Goal: Task Accomplishment & Management: Manage account settings

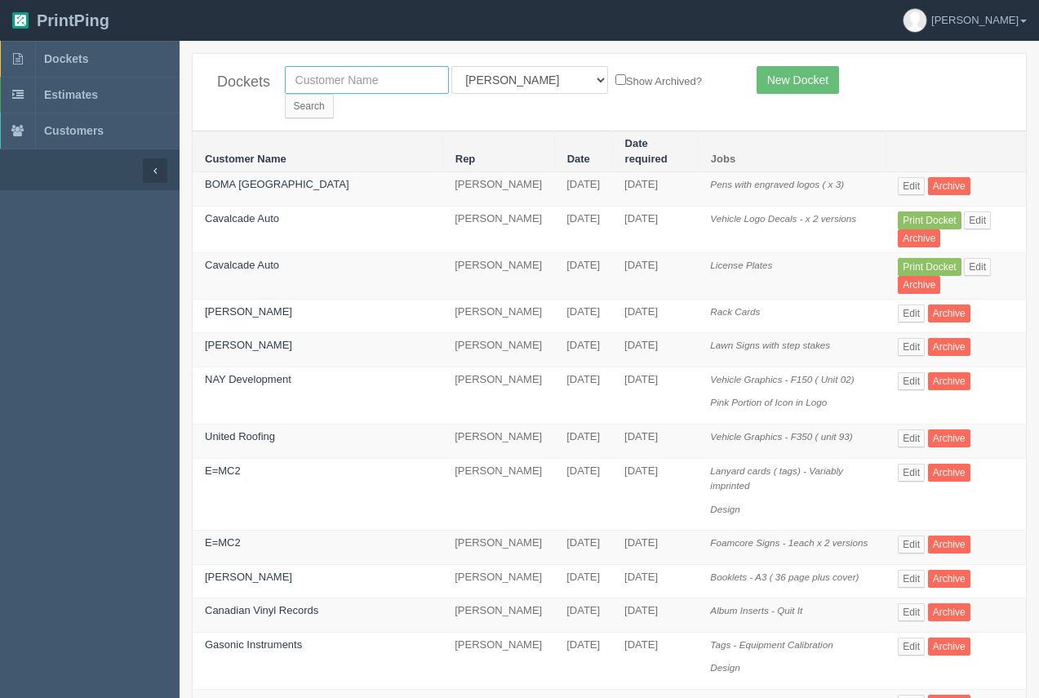
click at [322, 83] on input "text" at bounding box center [367, 80] width 164 height 28
click at [385, 79] on input "text" at bounding box center [367, 80] width 164 height 28
type input "[PERSON_NAME]"
click at [334, 94] on input "Search" at bounding box center [309, 106] width 49 height 24
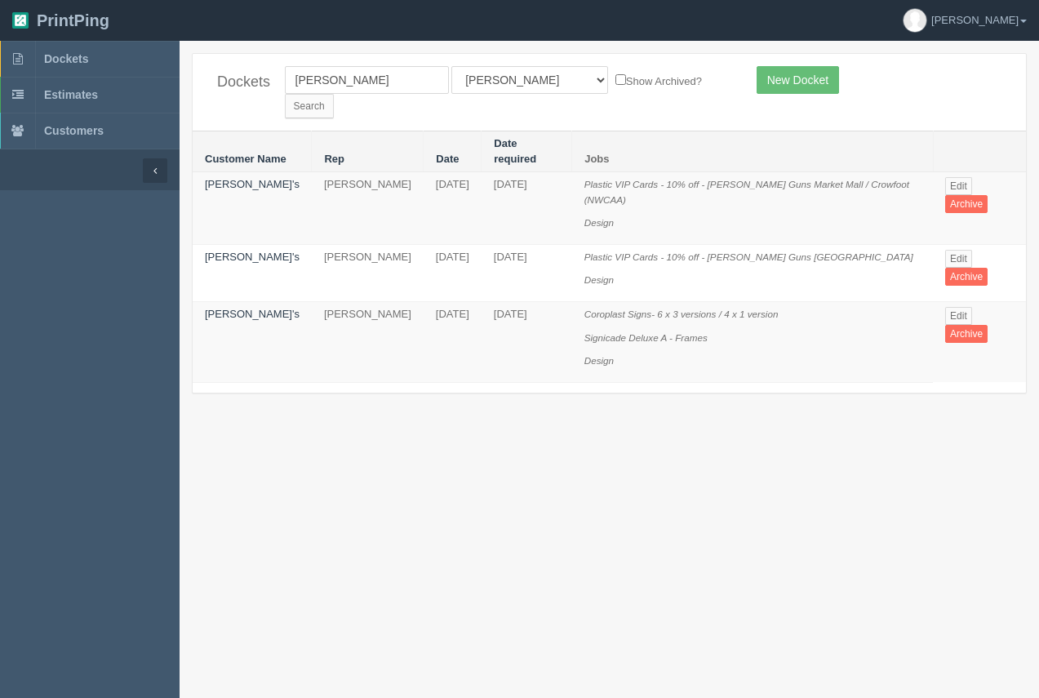
click at [223, 244] on td "[PERSON_NAME]'s" at bounding box center [252, 272] width 119 height 57
click at [243, 251] on link "[PERSON_NAME]'s" at bounding box center [252, 257] width 95 height 12
drag, startPoint x: 243, startPoint y: 236, endPoint x: 252, endPoint y: 182, distance: 54.5
click at [243, 251] on link "[PERSON_NAME]'s" at bounding box center [252, 257] width 95 height 12
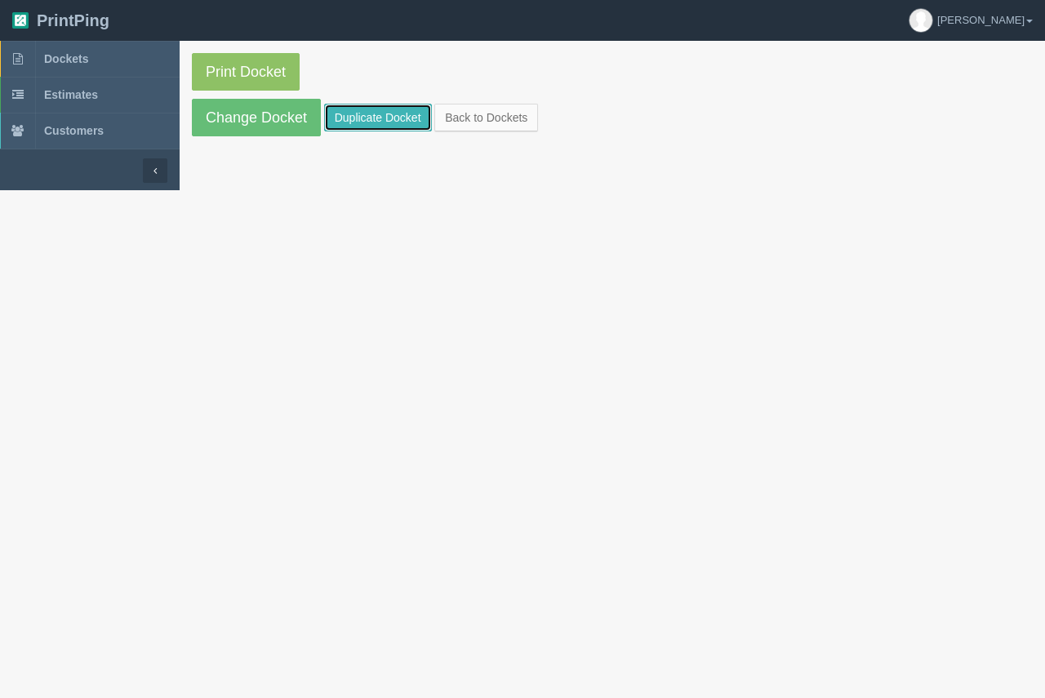
click at [381, 122] on link "Duplicate Docket" at bounding box center [378, 118] width 108 height 28
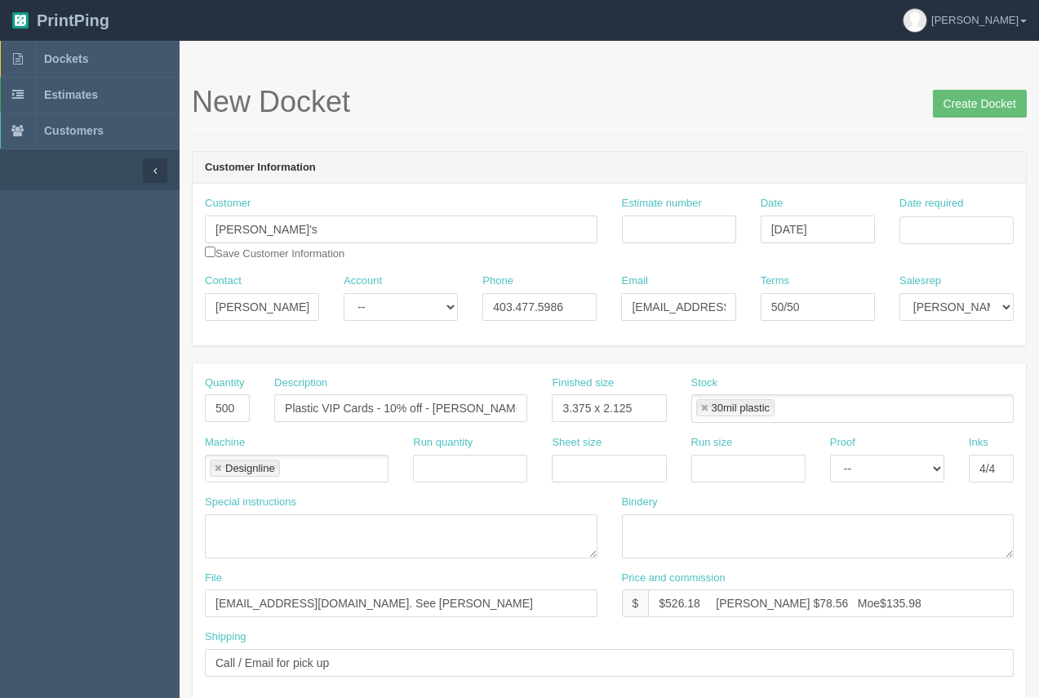
scroll to position [785, 0]
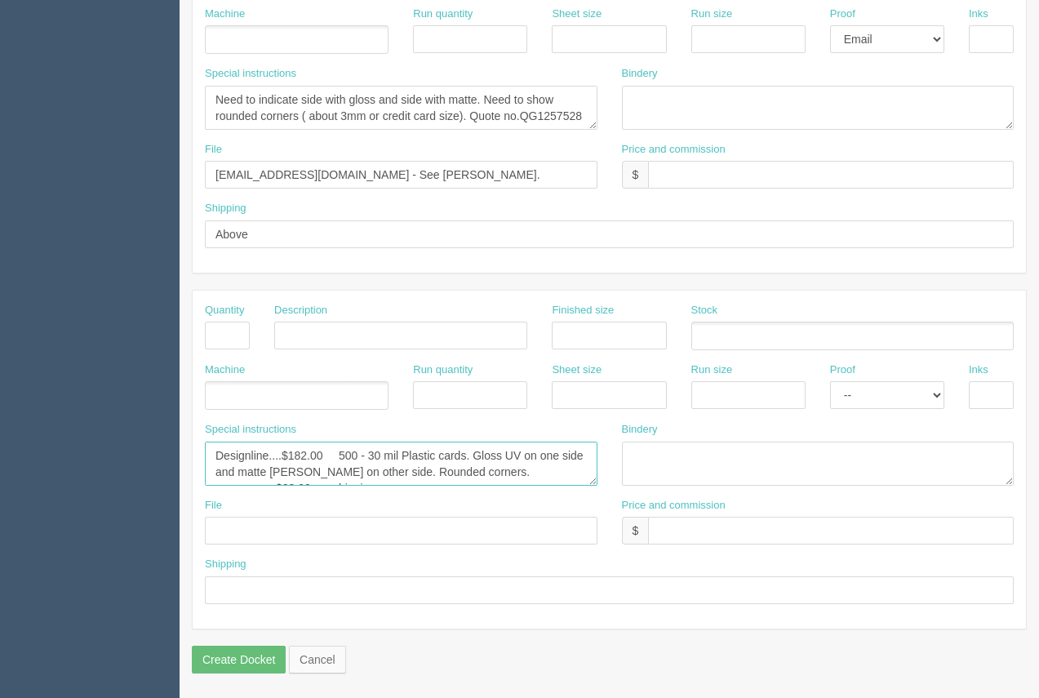
click at [316, 462] on textarea "Designline....$182.00 500 - 30 mil Plastic cards. Gloss UV on one side and matt…" at bounding box center [401, 464] width 393 height 44
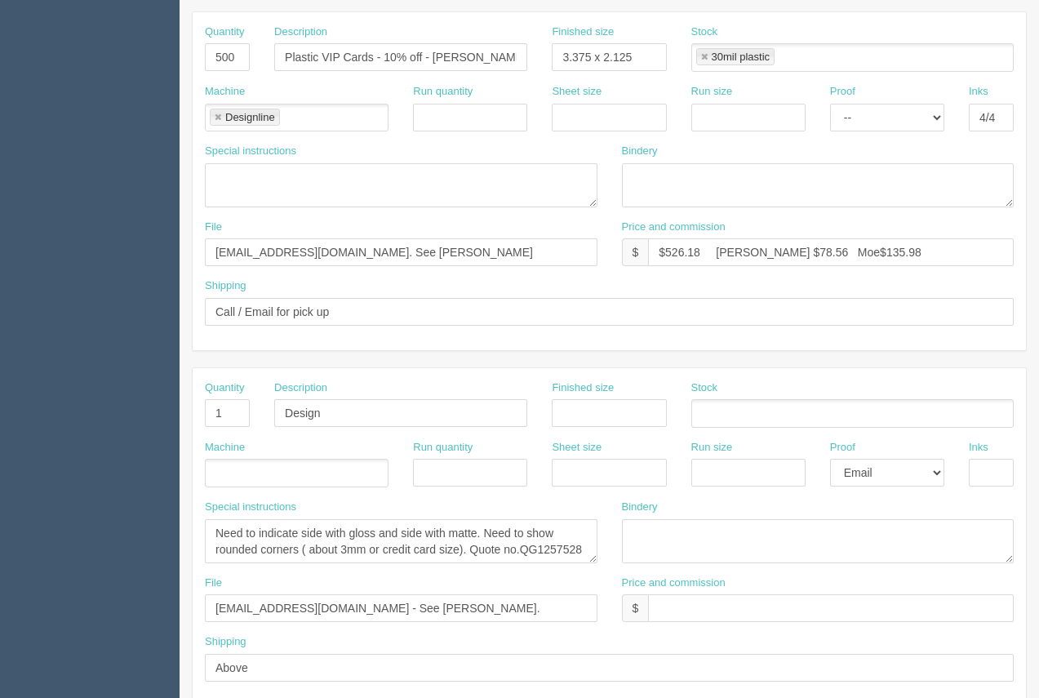
scroll to position [352, 0]
drag, startPoint x: 708, startPoint y: 255, endPoint x: 683, endPoint y: 259, distance: 25.6
click at [677, 254] on input "$526.18 Arif $78.56 Moe$135.98" at bounding box center [831, 252] width 366 height 28
click at [676, 252] on input "$5294.79 Arif $78.56 Moe$135.98" at bounding box center [831, 252] width 366 height 28
drag, startPoint x: 766, startPoint y: 252, endPoint x: 739, endPoint y: 252, distance: 27.0
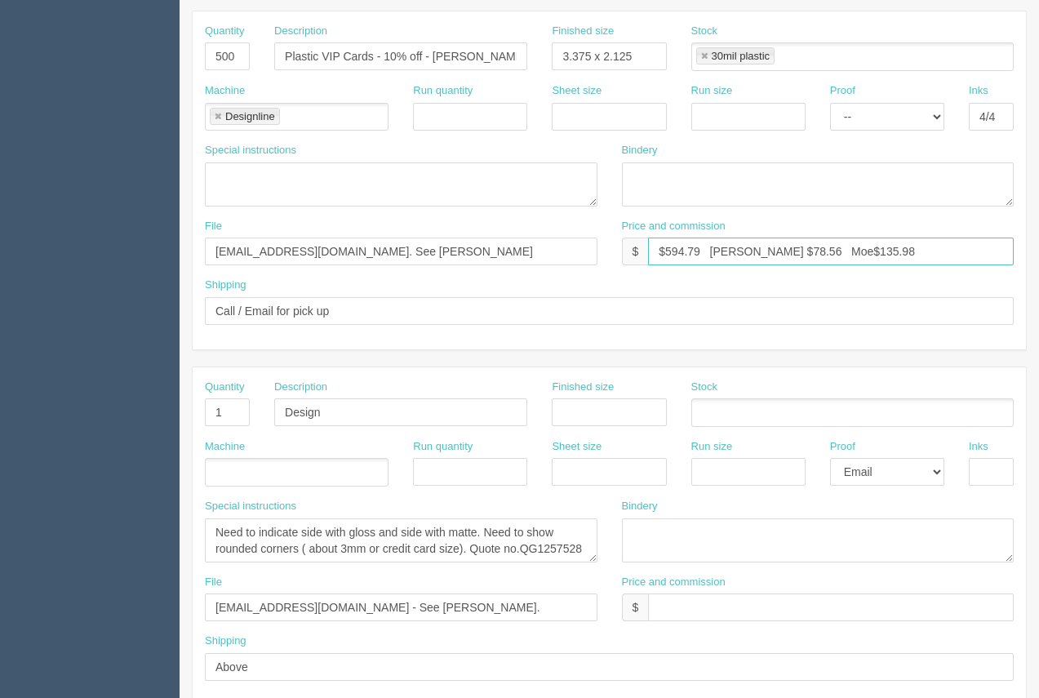
click at [739, 252] on input "$594.79 Arif $78.56 Moe$135.98" at bounding box center [831, 252] width 366 height 28
drag, startPoint x: 839, startPoint y: 249, endPoint x: 810, endPoint y: 248, distance: 28.6
click at [810, 248] on input "$594.79 Arif $67.78 Moe$135.98" at bounding box center [831, 252] width 366 height 28
type input "$594.79 Arif $67.78 Moe$162.68"
click at [458, 66] on input "Plastic VIP Cards - 10% off - Tommy Guns East Hills" at bounding box center [400, 56] width 253 height 28
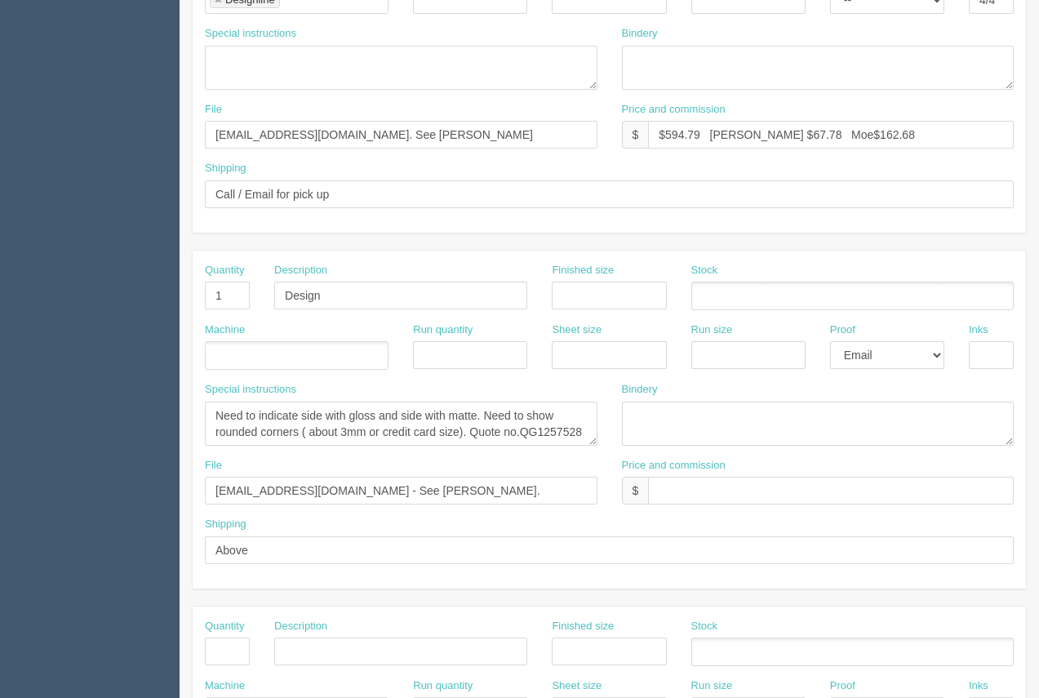
scroll to position [493, 0]
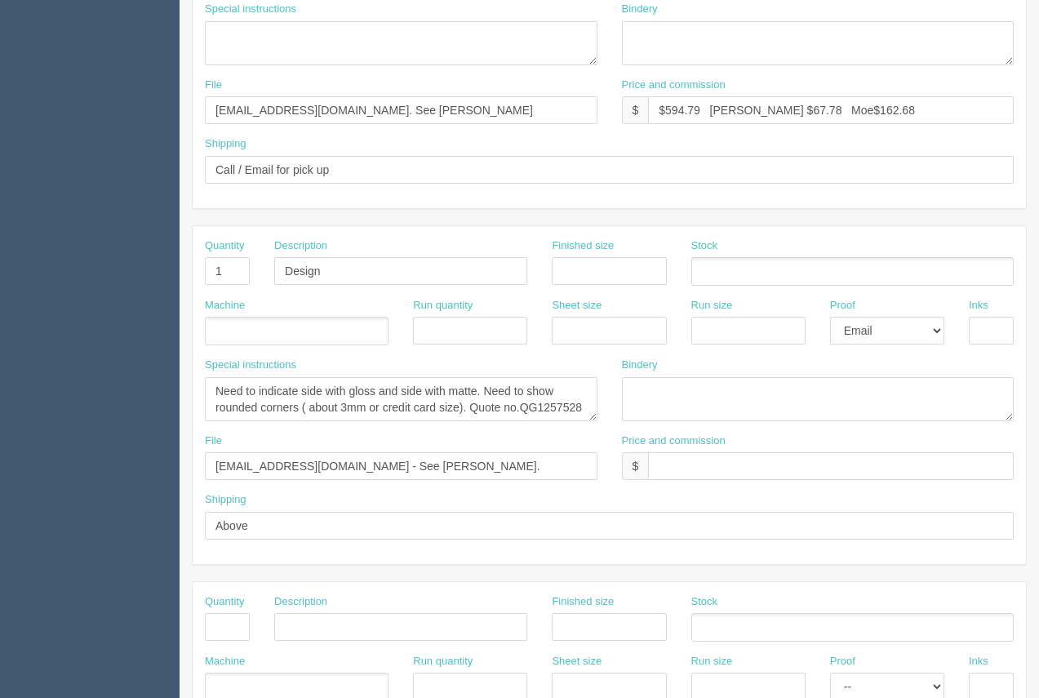
type input "Plastic VIP Cards - 10% off - [PERSON_NAME] Guns ( Chestermere Minor Hockey 202…"
drag, startPoint x: 472, startPoint y: 408, endPoint x: 617, endPoint y: 416, distance: 144.7
click at [612, 418] on div "Special instructions Need to indicate side with gloss and side with matte. Need…" at bounding box center [610, 396] width 834 height 76
type textarea "Need to indicate side with gloss and side with matte. Need to show rounded corn…"
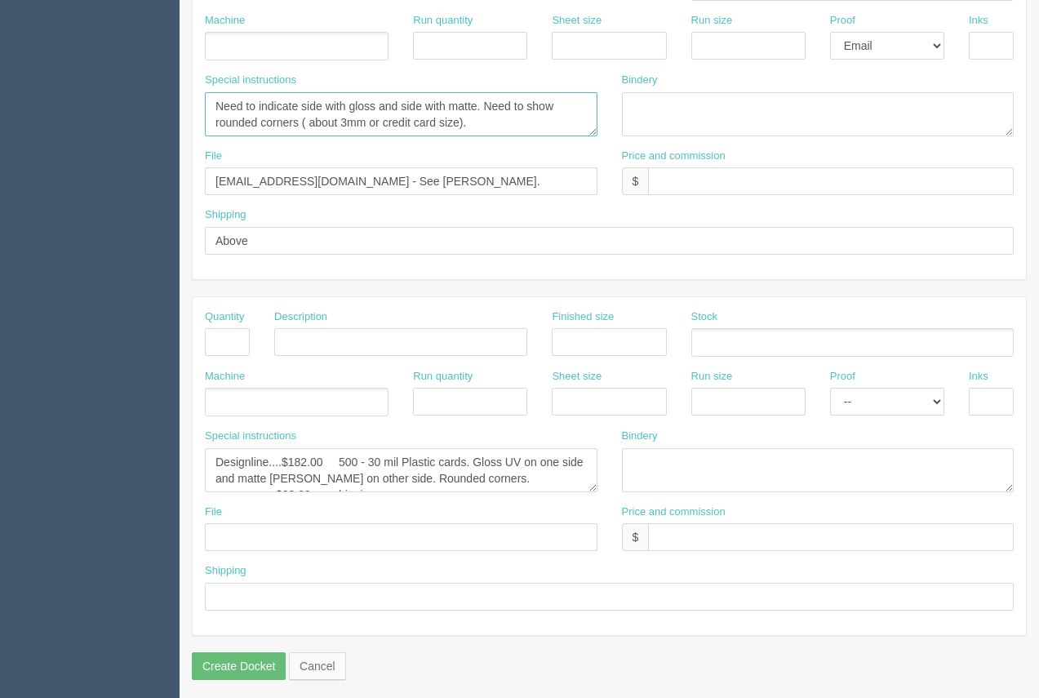
scroll to position [785, 0]
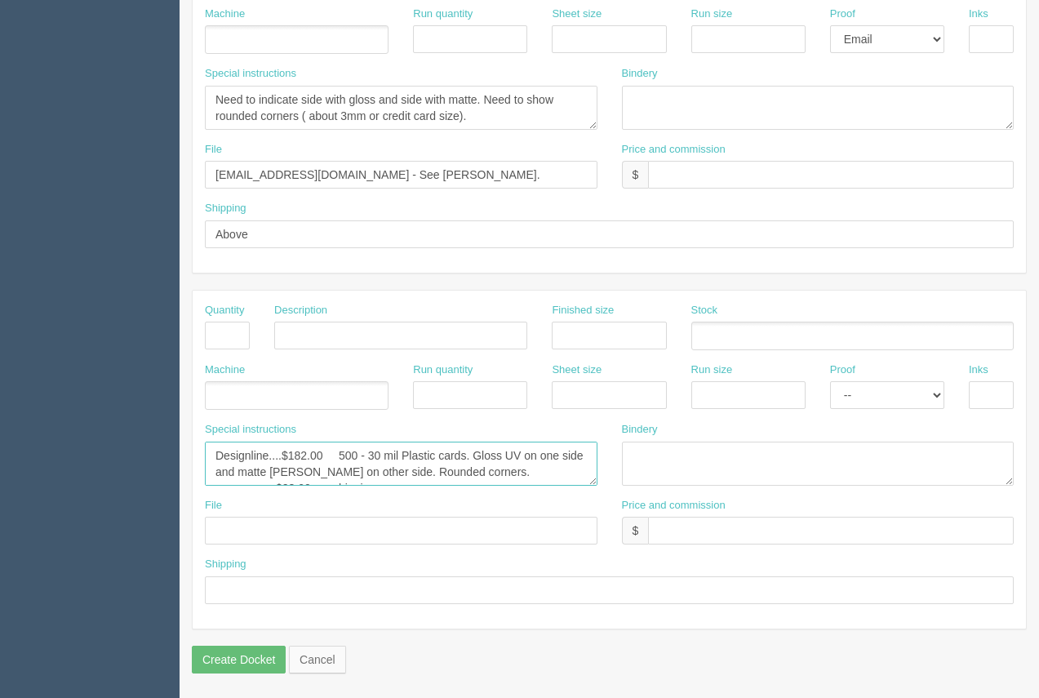
click at [327, 472] on textarea "Designline....$182.00 500 - 30 mil Plastic cards. Gloss UV on one side and matt…" at bounding box center [401, 464] width 393 height 44
click at [505, 457] on textarea "Designline....$182.00 500 - 30 mil Plastic cards. Gloss UV on one side and matt…" at bounding box center [401, 464] width 393 height 44
click at [411, 473] on textarea "Designline....$182.00 500 - 30 mil Plastic cards. Gloss UV on one side and matt…" at bounding box center [401, 464] width 393 height 44
click at [292, 480] on textarea "Designline....$182.00 500 - 30 mil Plastic cards. Gloss UV on one side and matt…" at bounding box center [401, 464] width 393 height 44
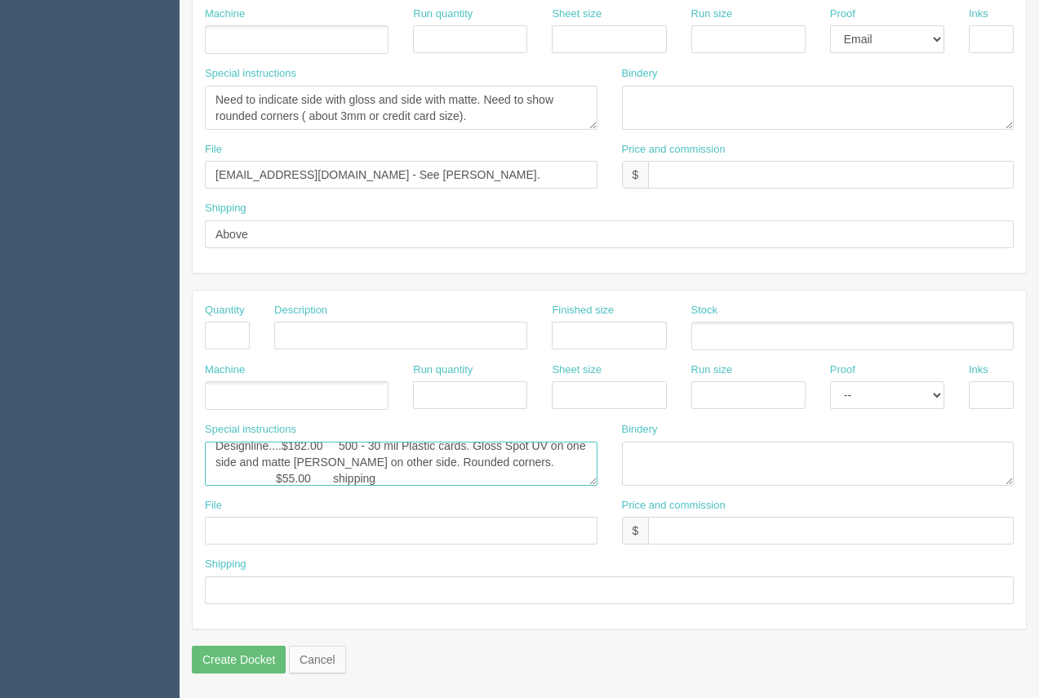
click at [330, 479] on textarea "Designline....$182.00 500 - 30 mil Plastic cards. Gloss UV on one side and matt…" at bounding box center [401, 464] width 393 height 44
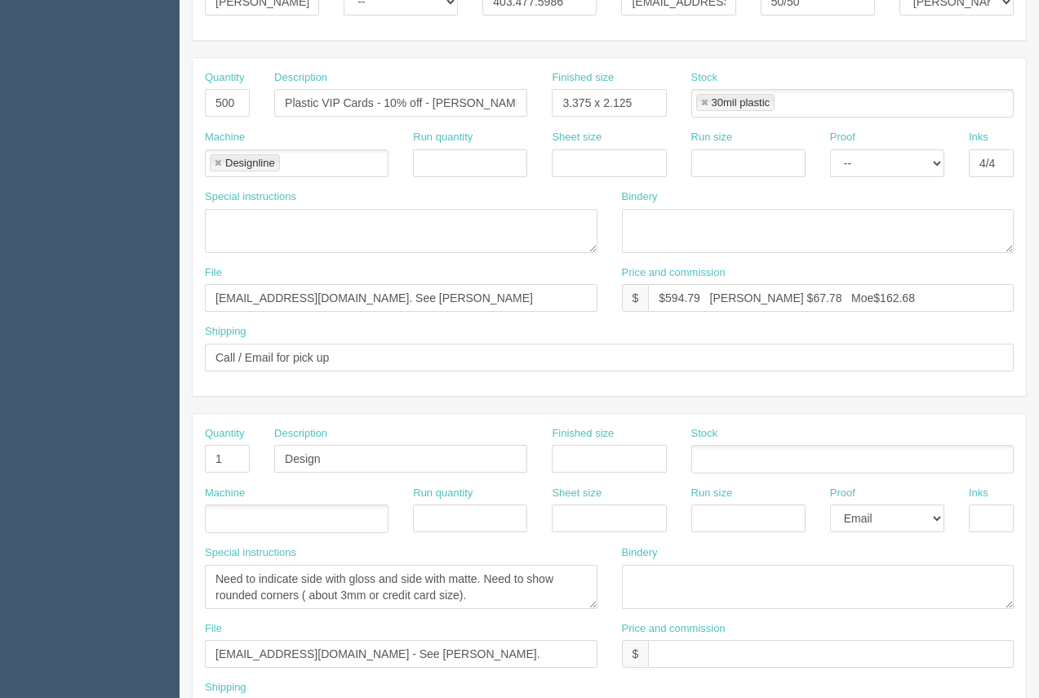
scroll to position [0, 0]
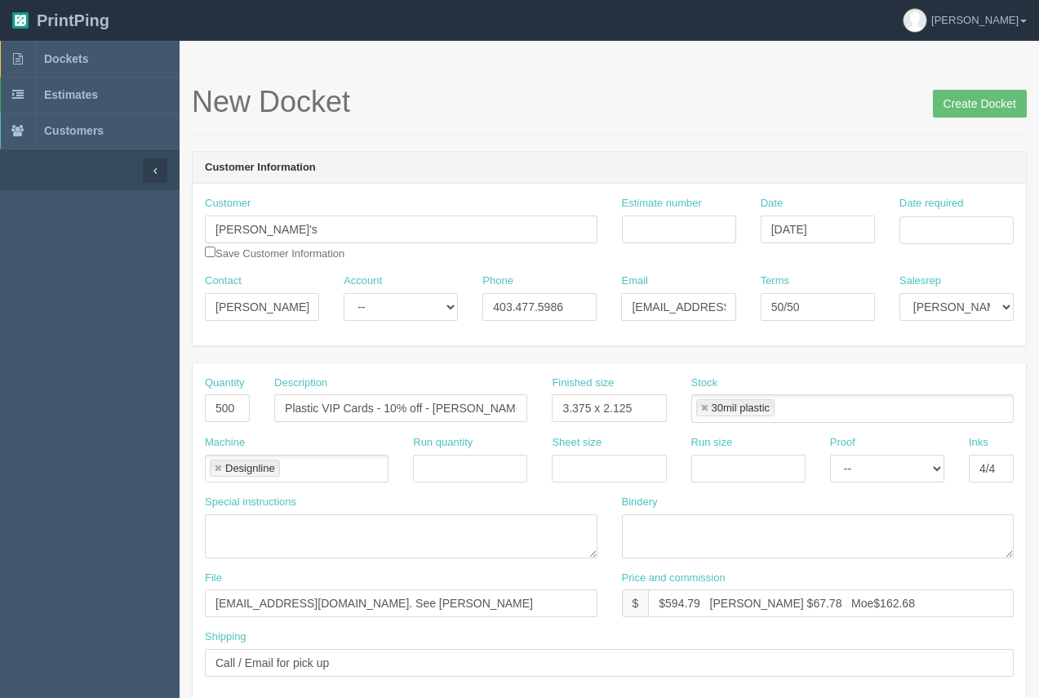
type textarea "Designline....$182.00 500 - 30 mil Plastic cards. Gloss Spot UV on one side and…"
click at [946, 229] on input "Date required" at bounding box center [957, 230] width 114 height 28
click at [891, 381] on td "22" at bounding box center [891, 387] width 24 height 24
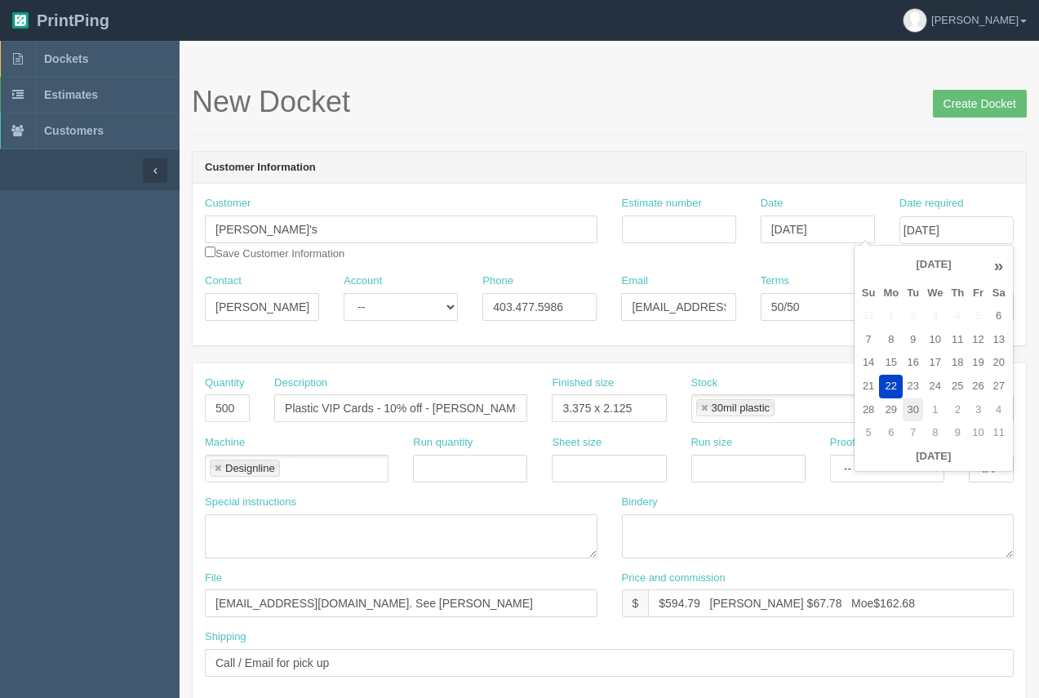
click at [908, 404] on td "30" at bounding box center [913, 410] width 20 height 24
type input "[DATE]"
click at [980, 104] on input "Create Docket" at bounding box center [980, 104] width 94 height 28
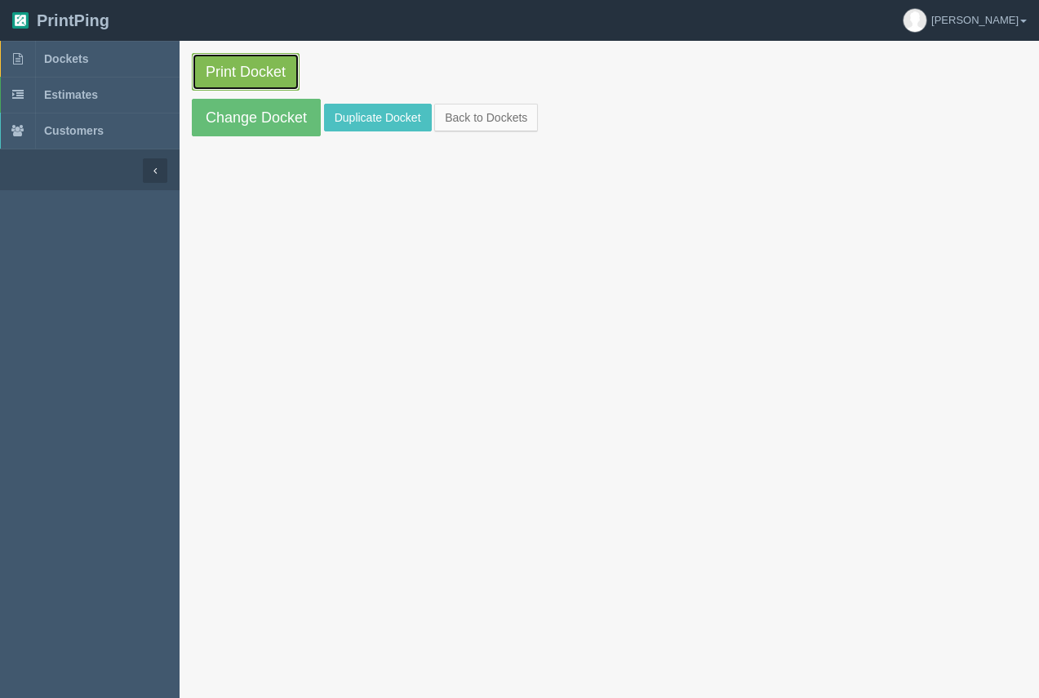
click at [254, 81] on link "Print Docket" at bounding box center [246, 72] width 108 height 38
click at [82, 59] on span "Dockets" at bounding box center [66, 58] width 44 height 13
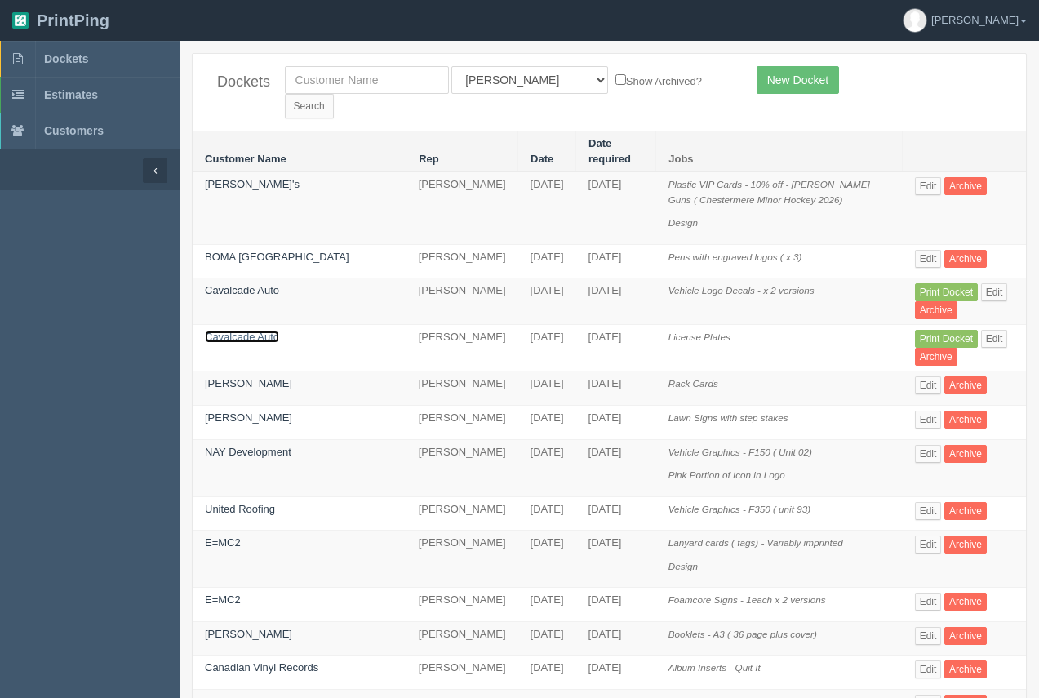
click at [226, 331] on link "Cavalcade Auto" at bounding box center [242, 337] width 74 height 12
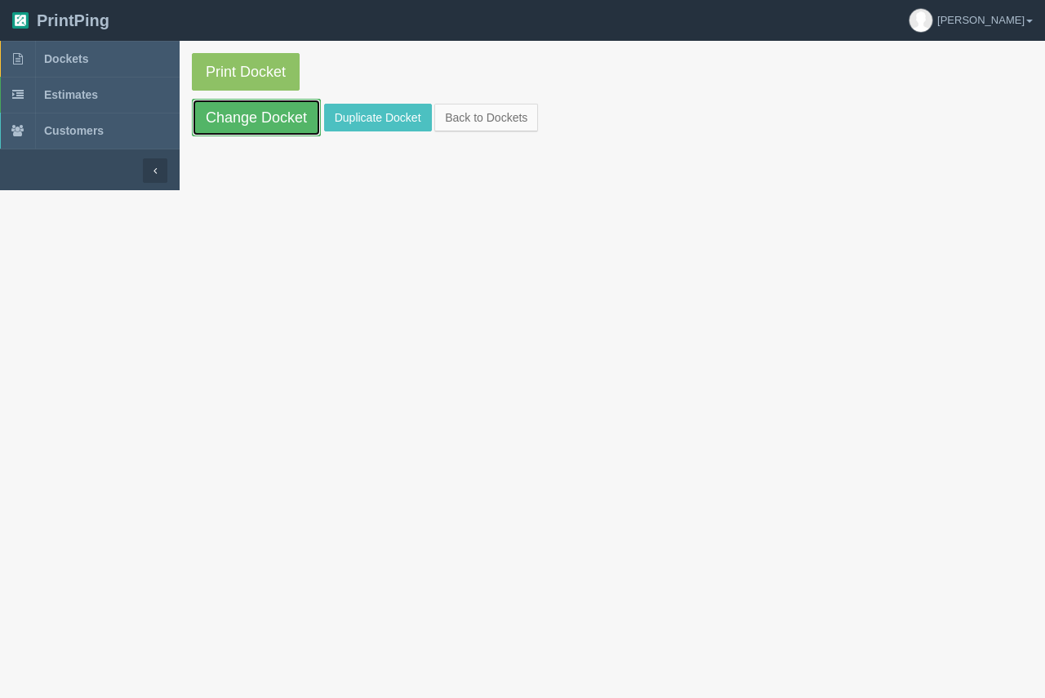
click at [262, 109] on link "Change Docket" at bounding box center [256, 118] width 129 height 38
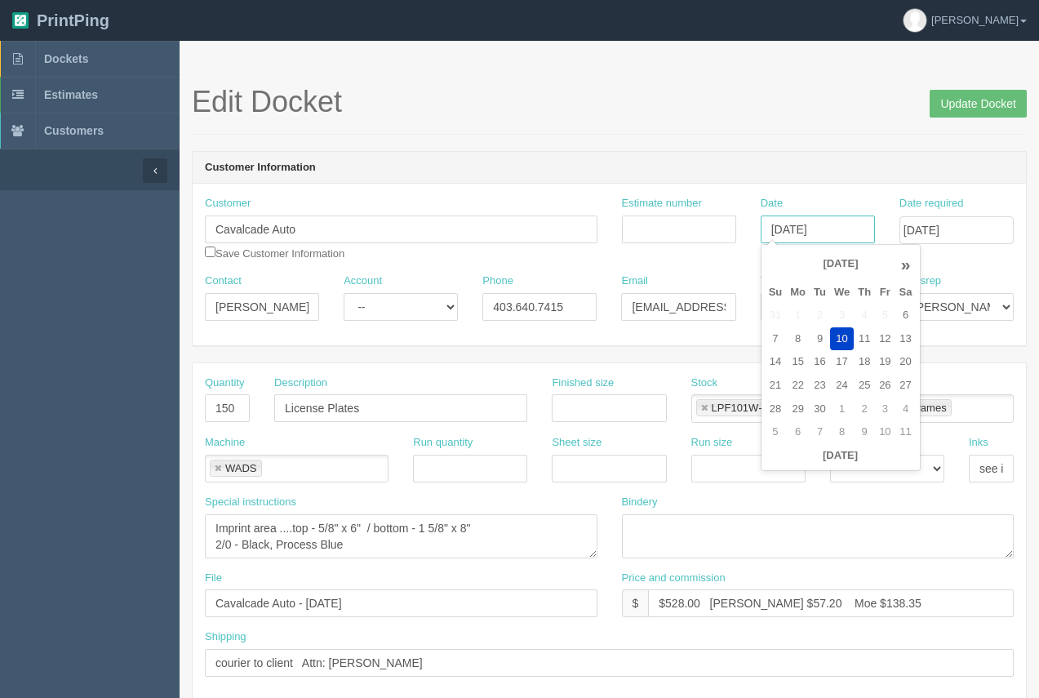
click at [804, 234] on input "[DATE]" at bounding box center [818, 230] width 114 height 28
click at [861, 340] on td "11" at bounding box center [864, 339] width 21 height 24
type input "[DATE]"
click at [843, 152] on header "Customer Information" at bounding box center [610, 168] width 834 height 33
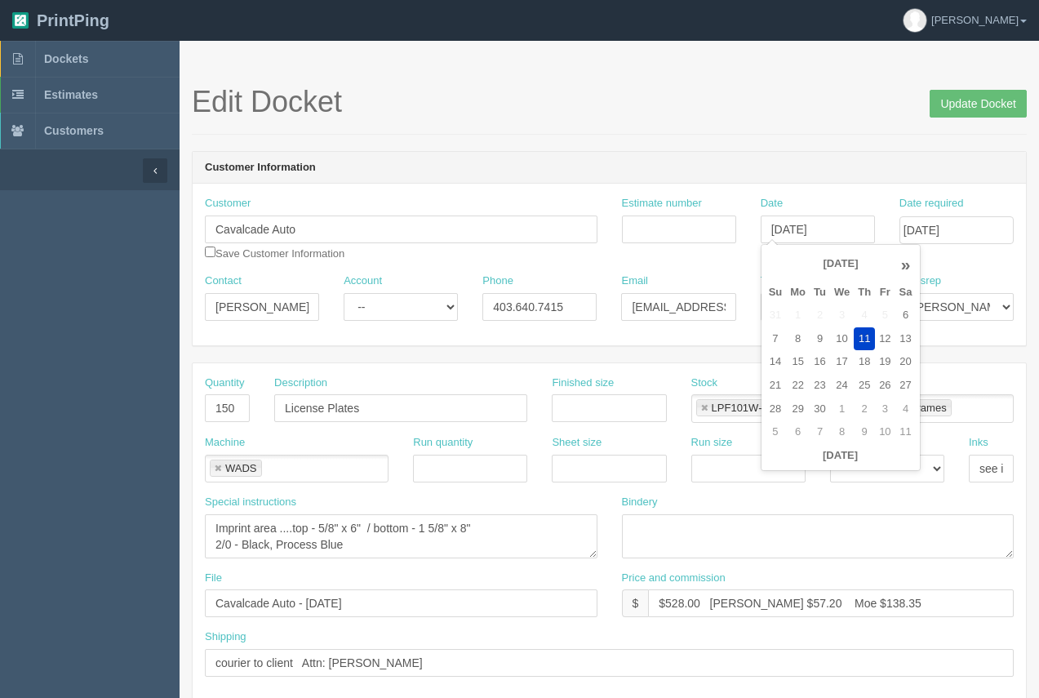
scroll to position [0, 0]
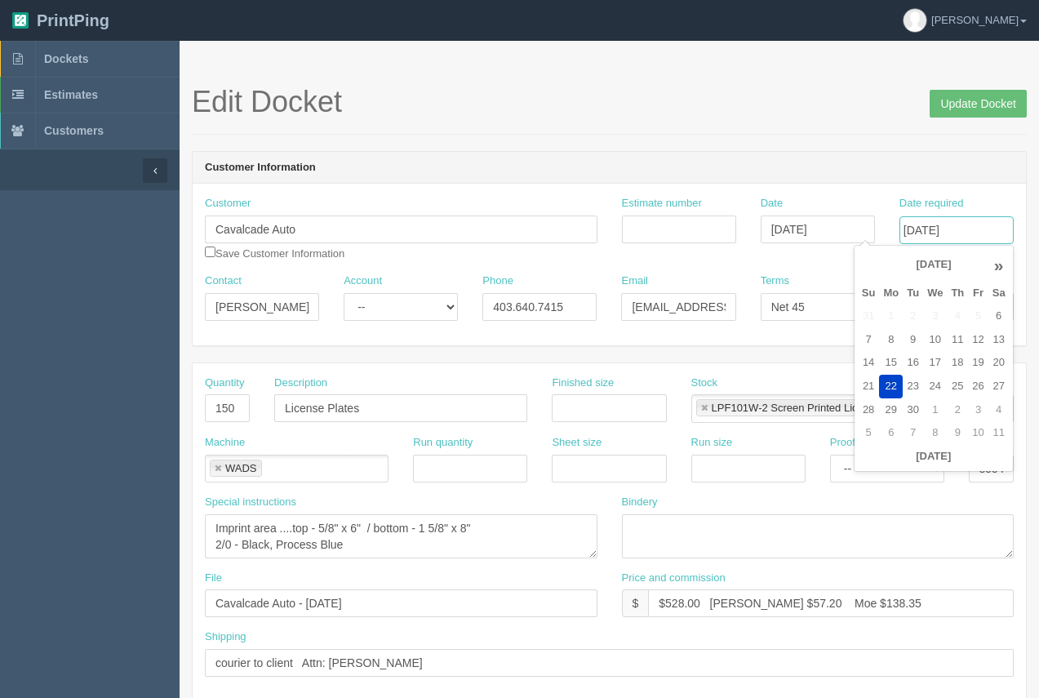
click at [959, 233] on input "September 22, 2025" at bounding box center [957, 230] width 114 height 28
click at [998, 268] on th "»" at bounding box center [999, 265] width 21 height 33
click at [961, 358] on td "16" at bounding box center [957, 363] width 21 height 24
type input "[DATE]"
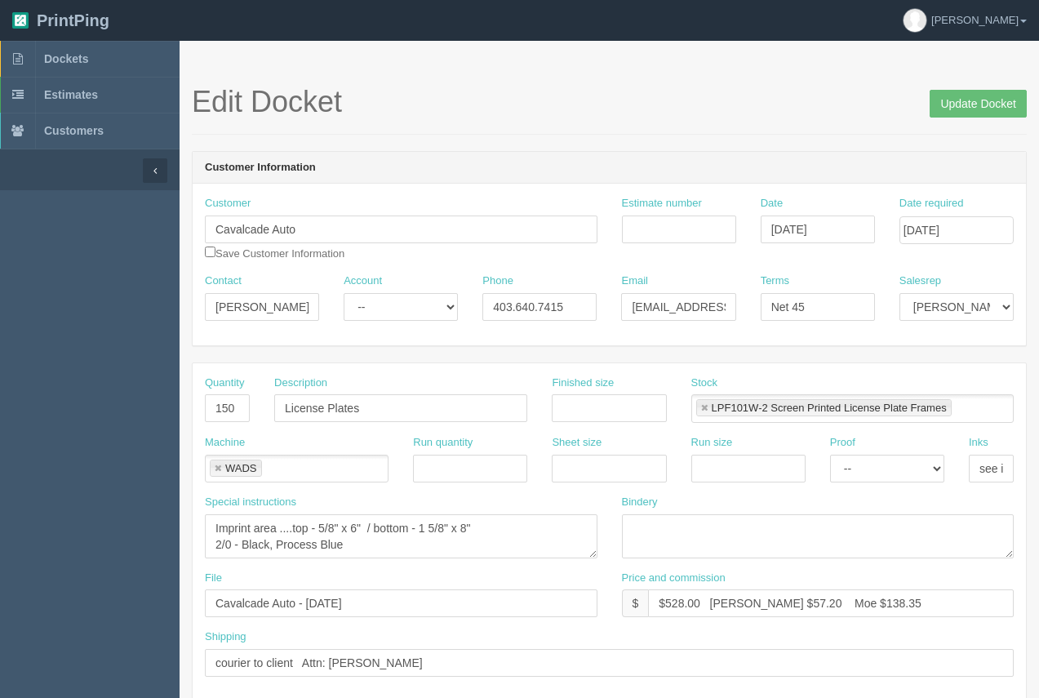
click at [804, 117] on h1 "Edit Docket Update Docket" at bounding box center [609, 102] width 835 height 33
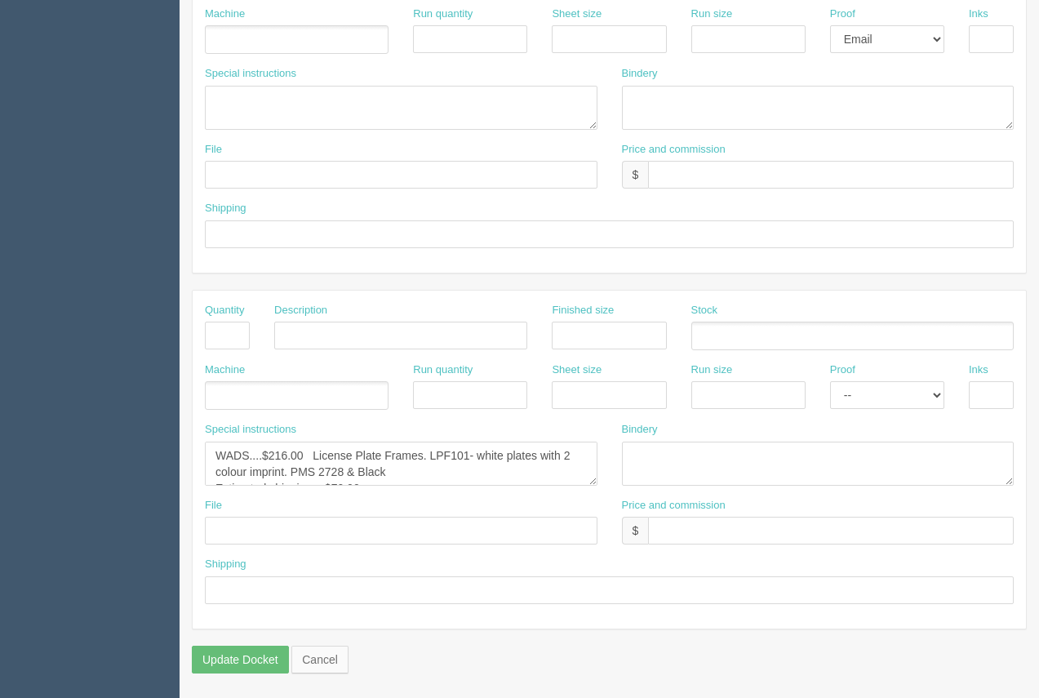
scroll to position [774, 0]
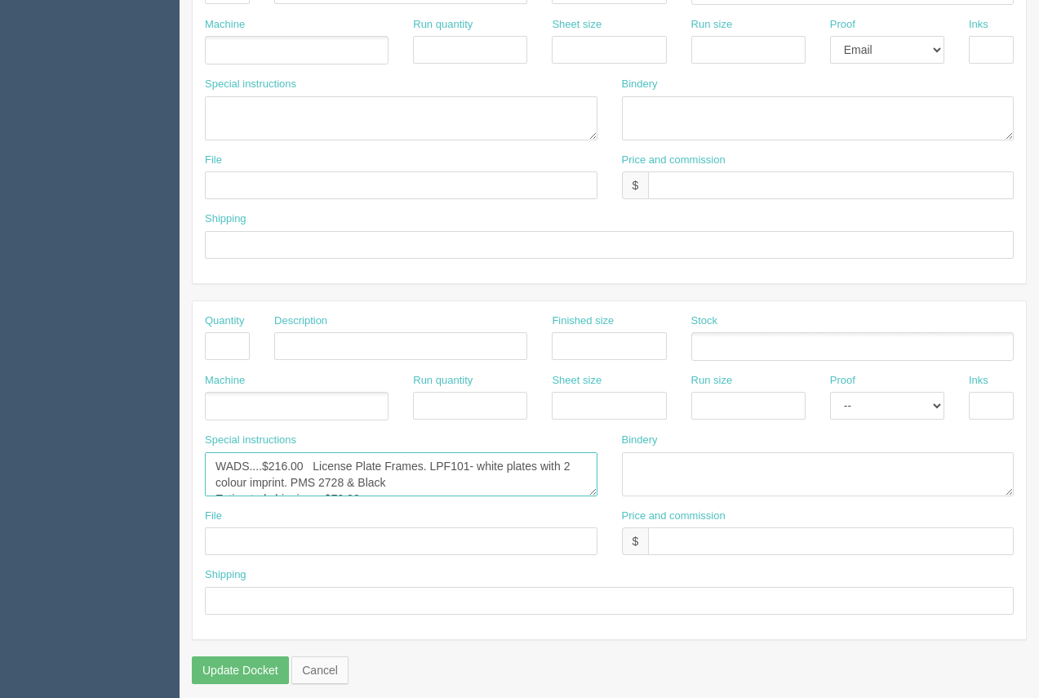
click at [343, 480] on textarea "WADS....$216.00 License Plate Frames. LPF101- white plates with 2 colour imprin…" at bounding box center [401, 474] width 393 height 44
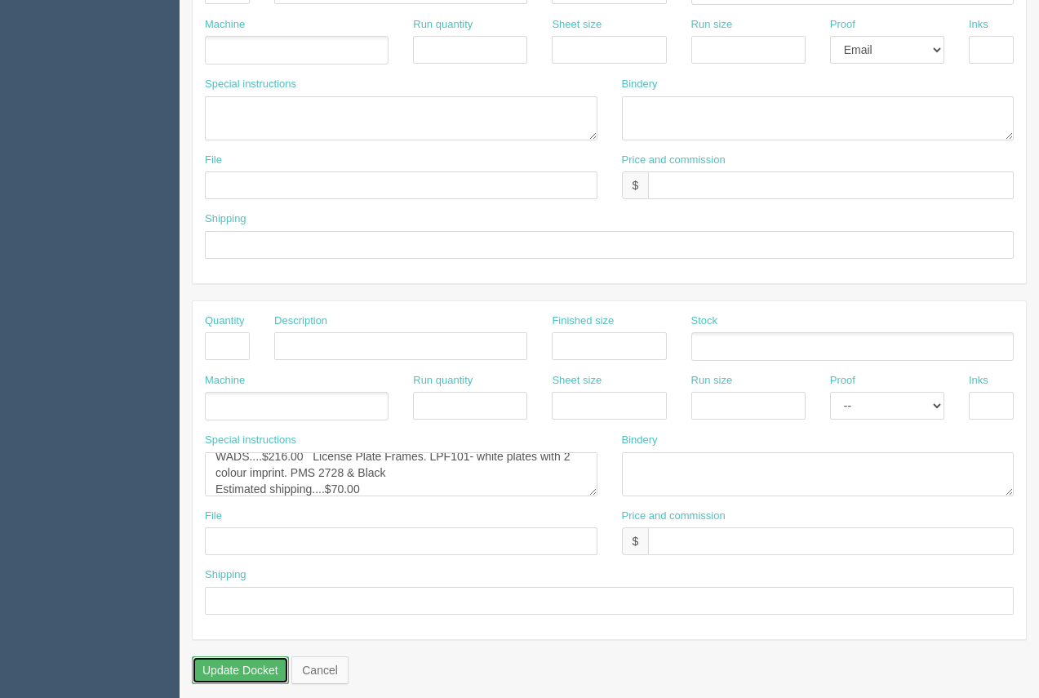
click at [240, 664] on input "Update Docket" at bounding box center [240, 671] width 97 height 28
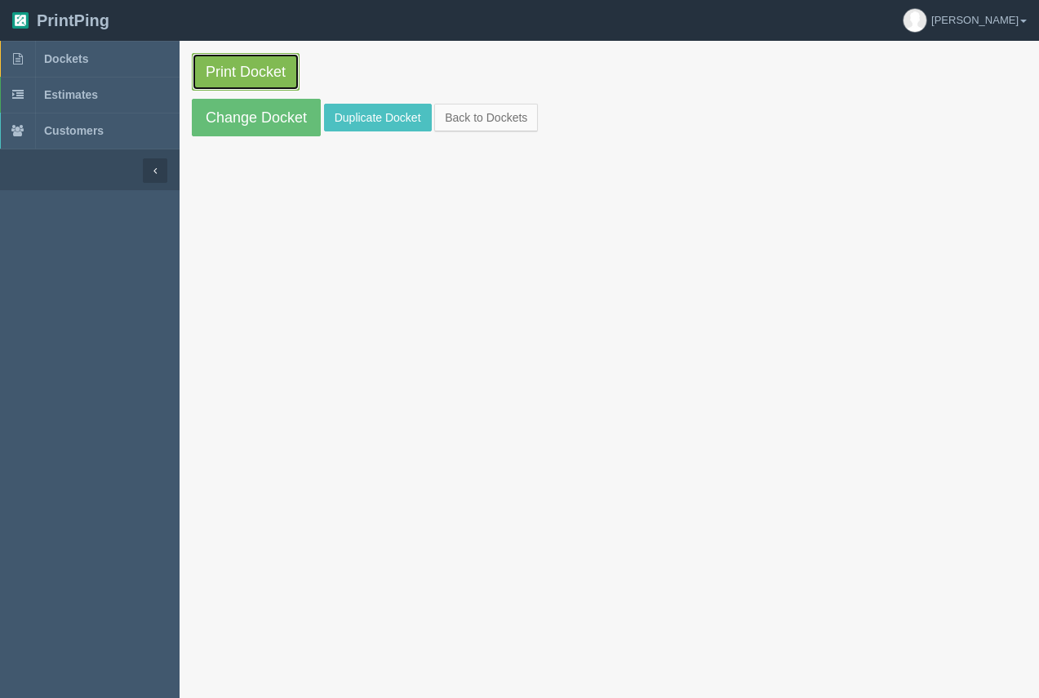
click at [270, 77] on link "Print Docket" at bounding box center [246, 72] width 108 height 38
click at [260, 71] on link "Print Docket" at bounding box center [246, 72] width 108 height 38
click at [66, 53] on span "Dockets" at bounding box center [66, 58] width 44 height 13
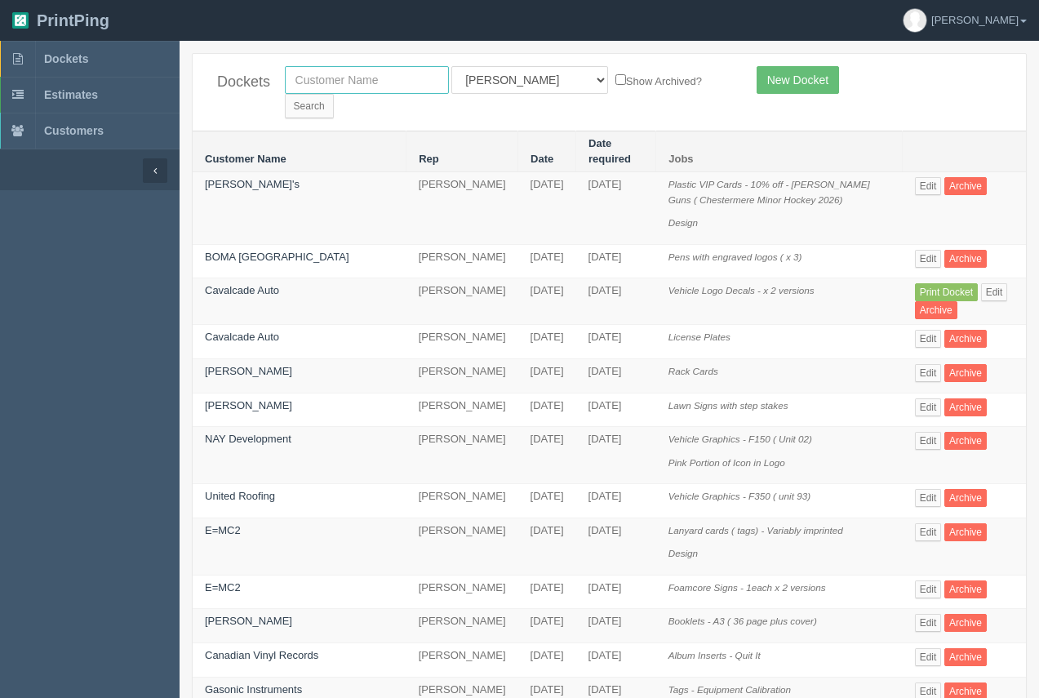
click at [372, 77] on input "text" at bounding box center [367, 80] width 164 height 28
type input "e=mc2"
click at [334, 94] on input "Search" at bounding box center [309, 106] width 49 height 24
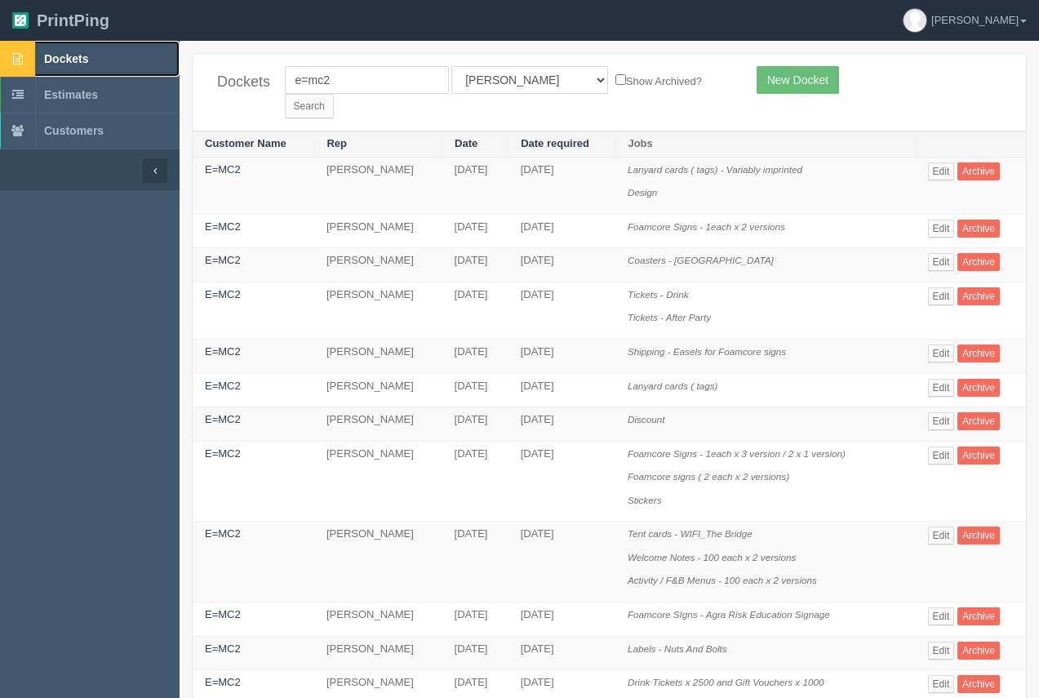
click at [60, 62] on span "Dockets" at bounding box center [66, 58] width 44 height 13
